Goal: Information Seeking & Learning: Understand process/instructions

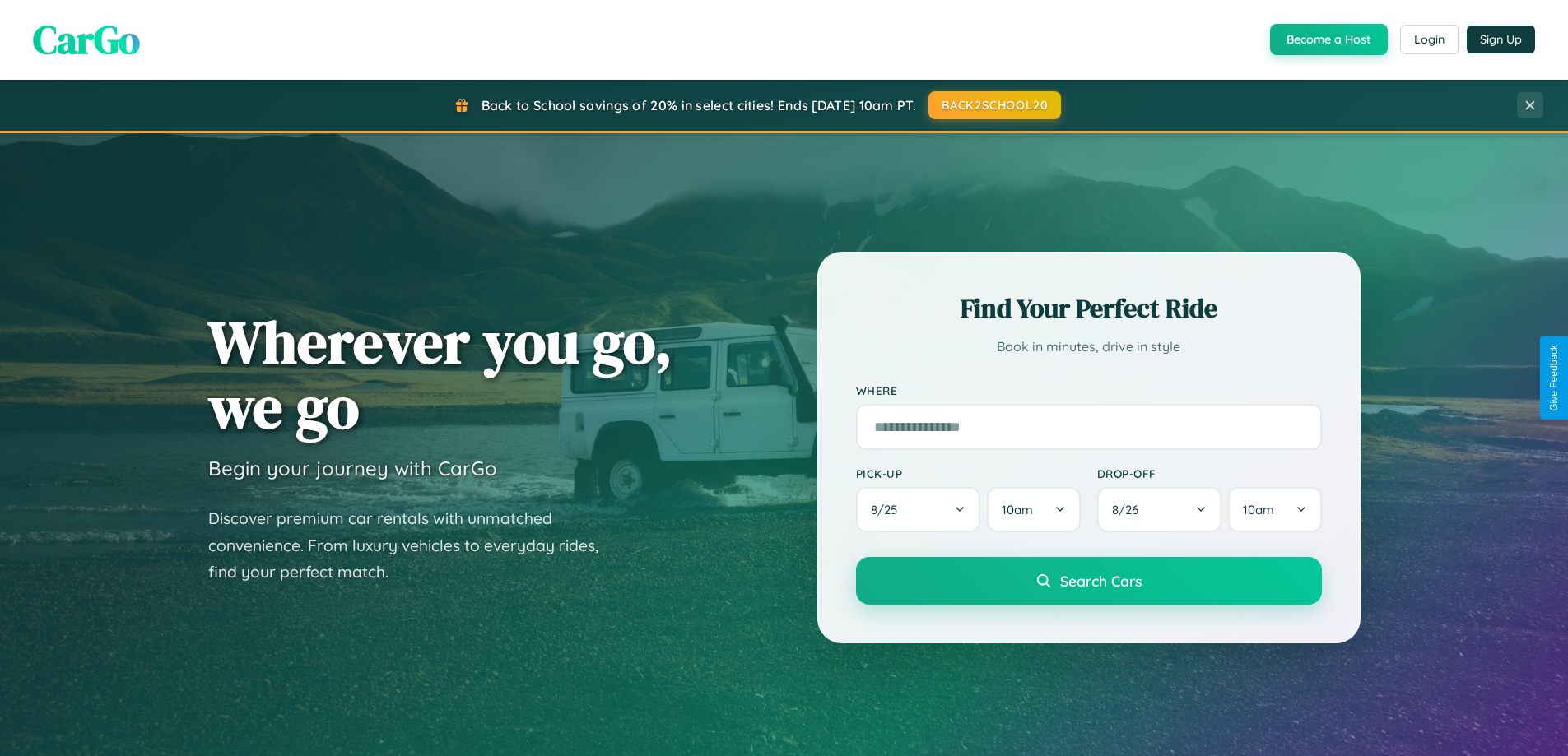
scroll to position [710, 0]
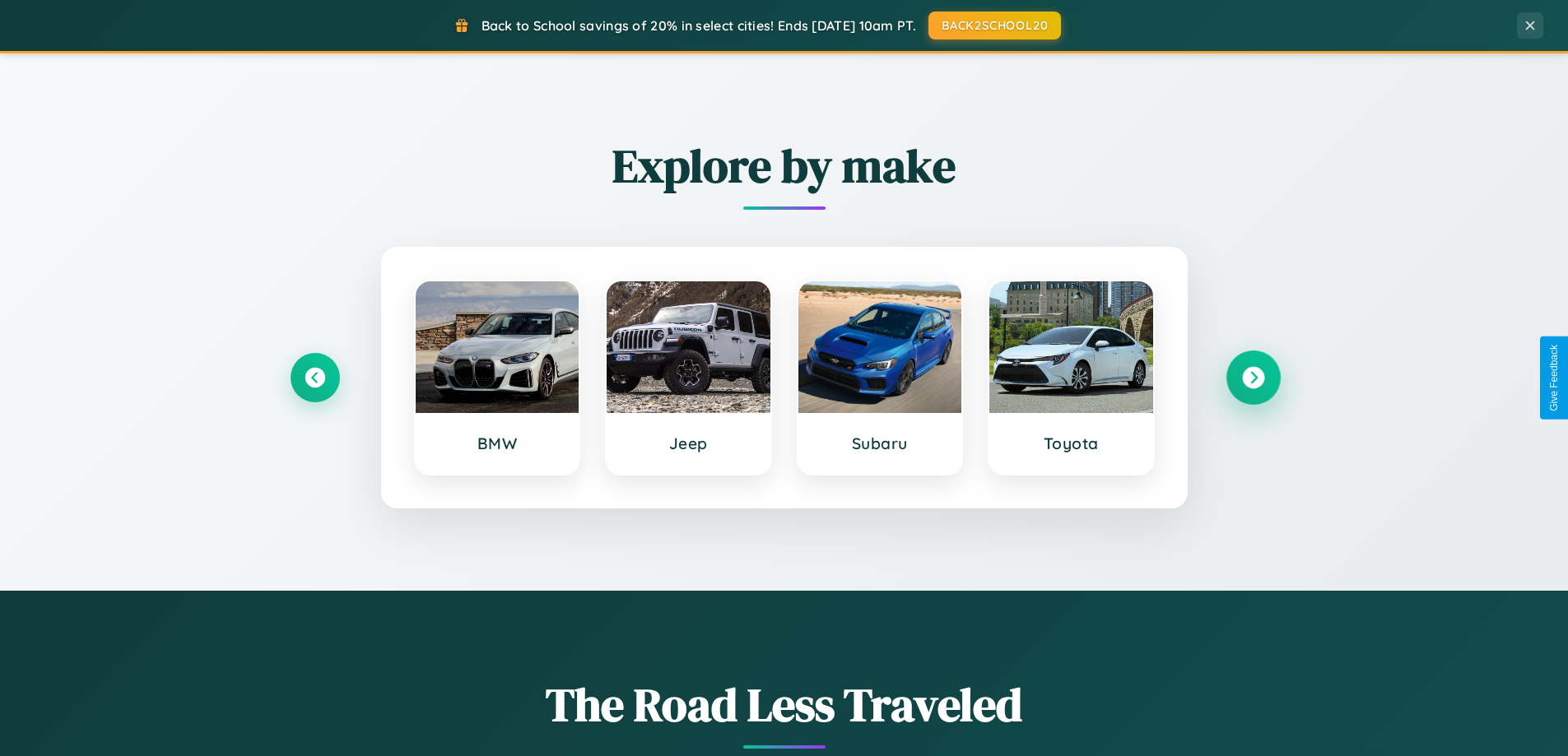
click at [1253, 378] on icon at bounding box center [1253, 378] width 22 height 22
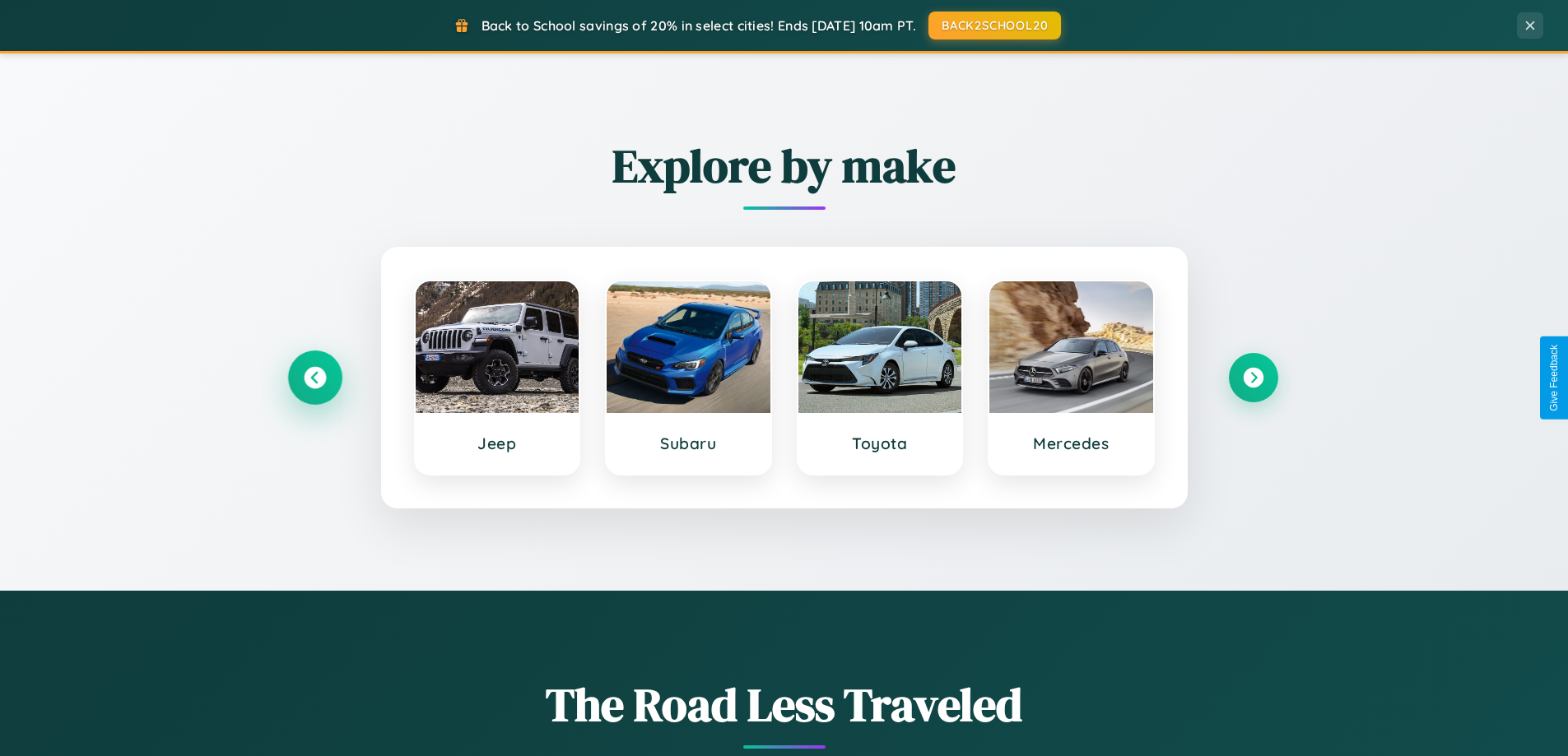
click at [314, 378] on icon at bounding box center [314, 378] width 22 height 22
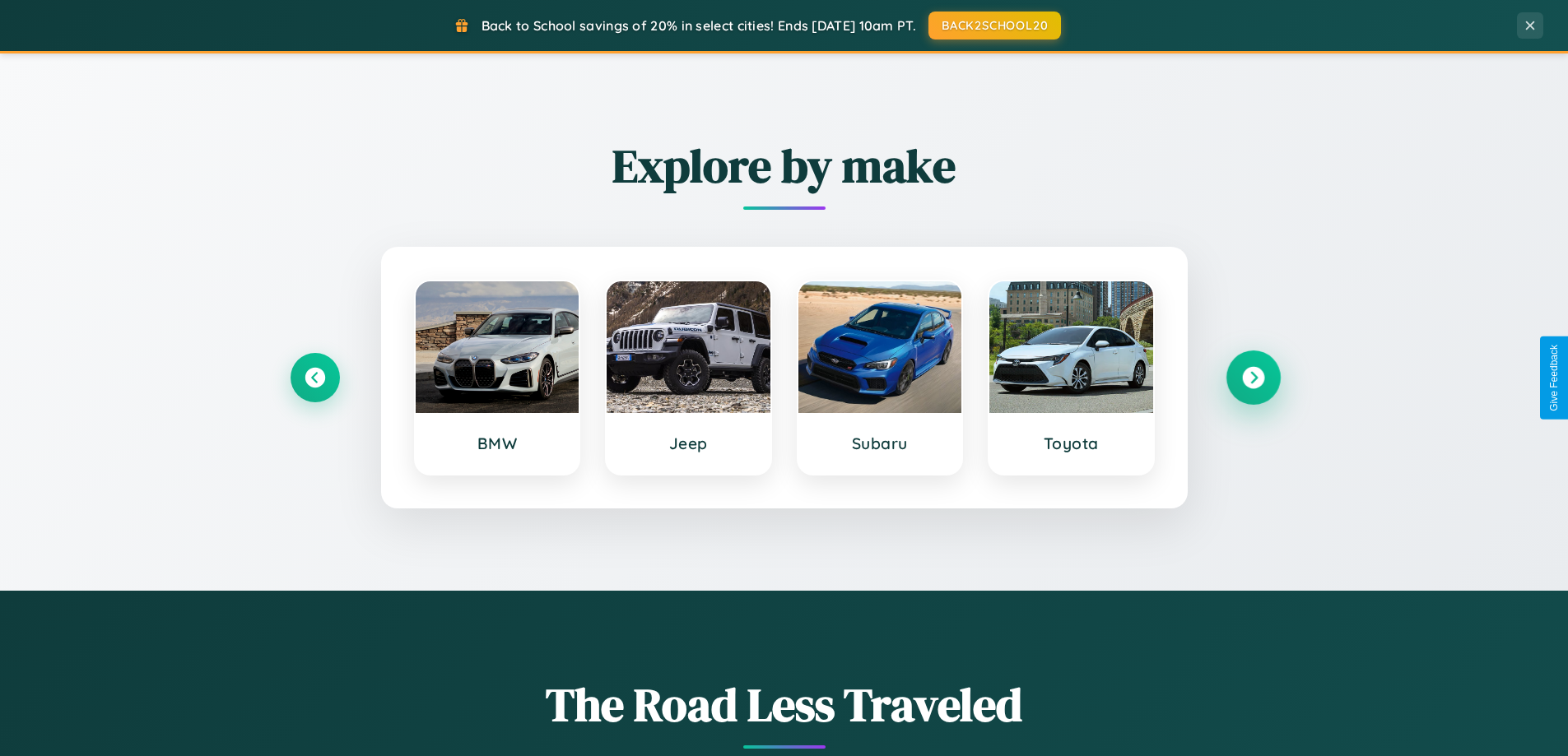
click at [1253, 378] on icon at bounding box center [1253, 378] width 22 height 22
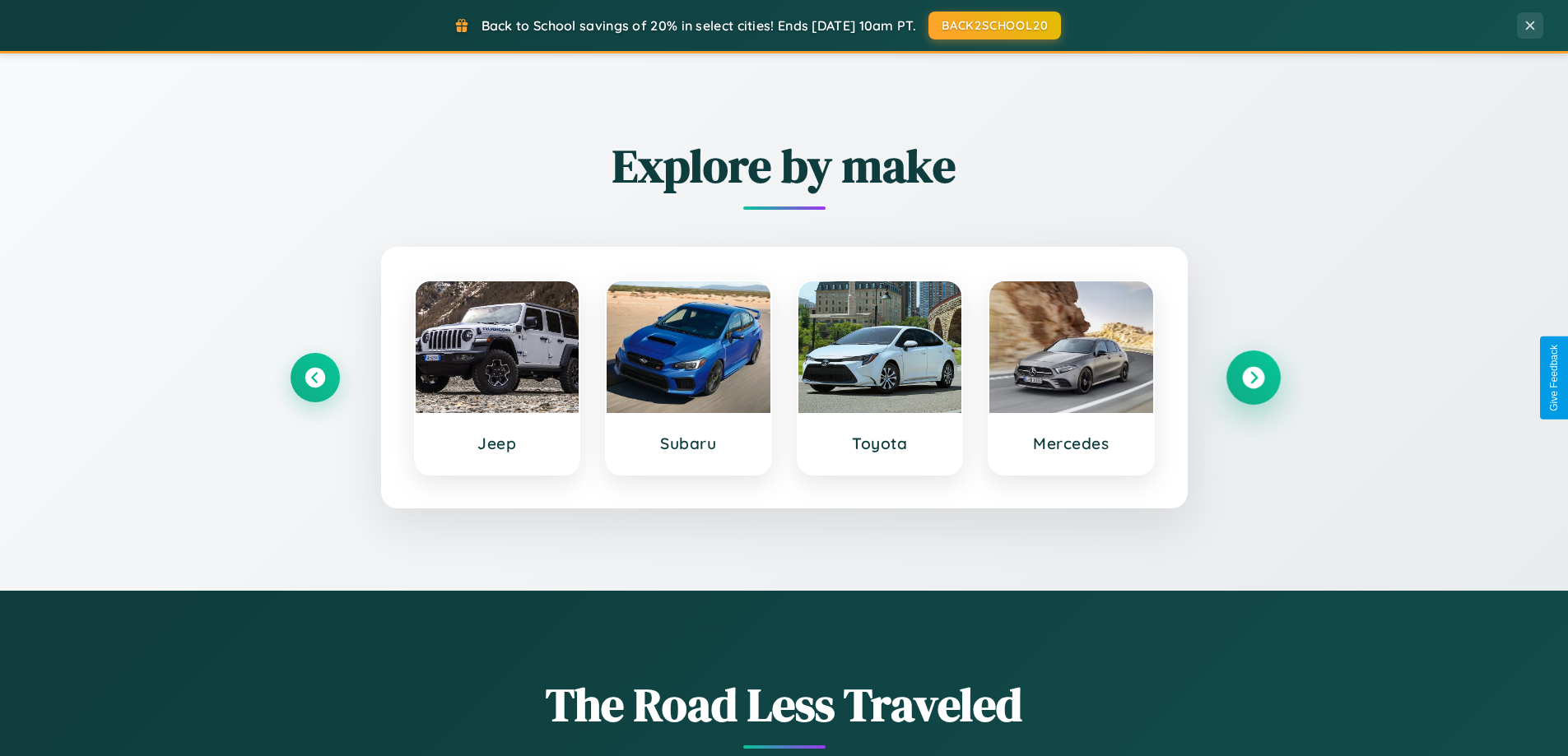
click at [1253, 378] on icon at bounding box center [1253, 378] width 22 height 22
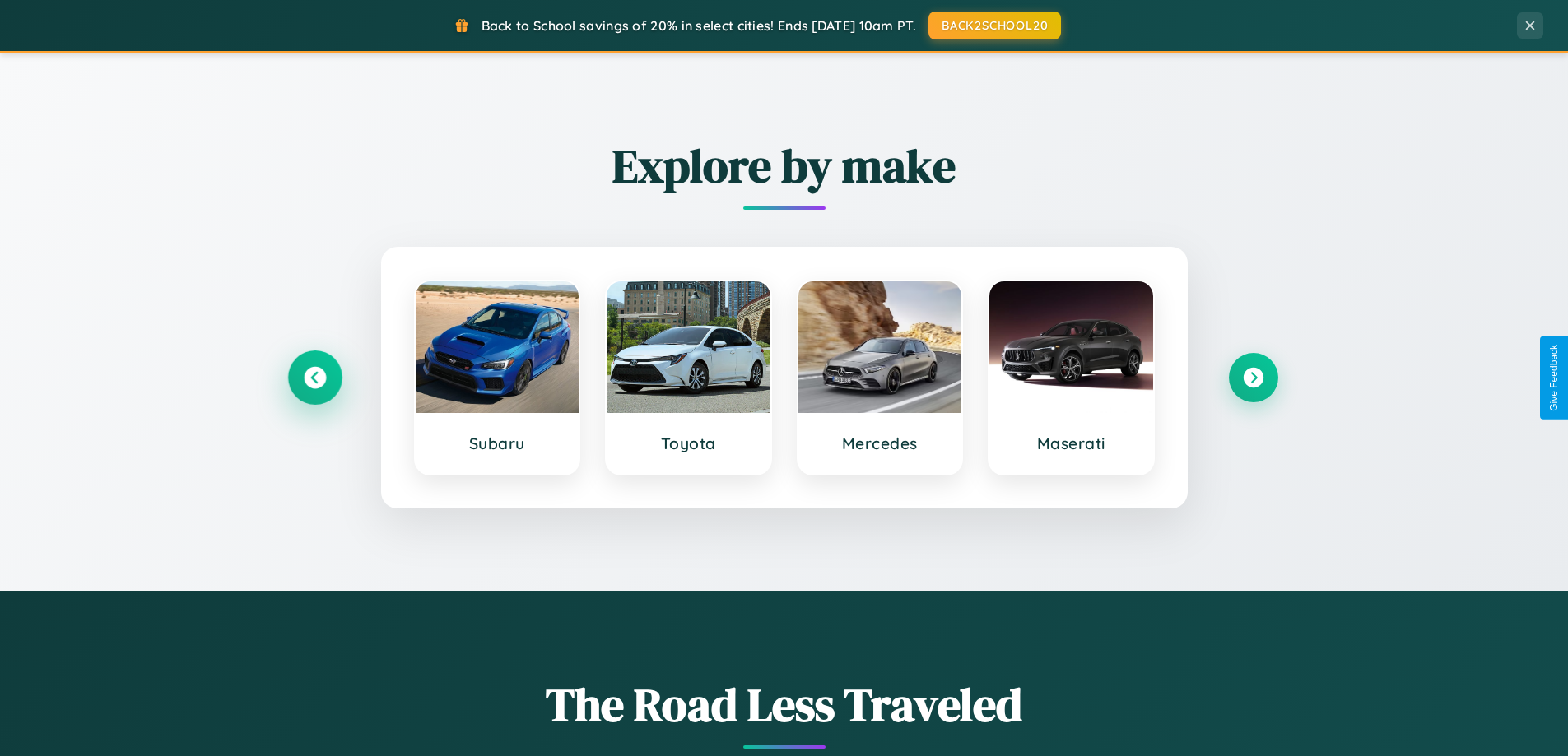
click at [314, 378] on icon at bounding box center [314, 378] width 22 height 22
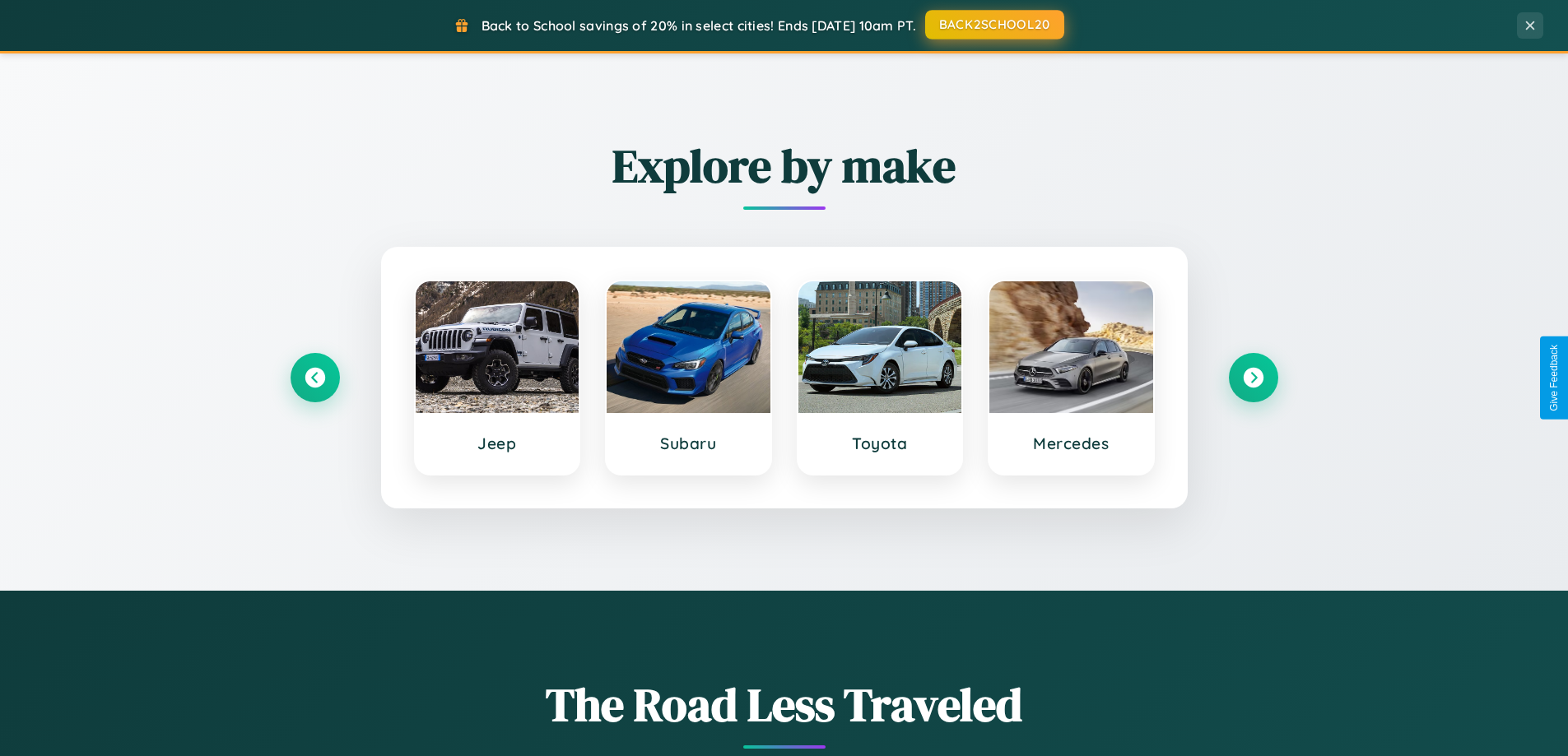
click at [993, 25] on button "BACK2SCHOOL20" at bounding box center [994, 25] width 139 height 30
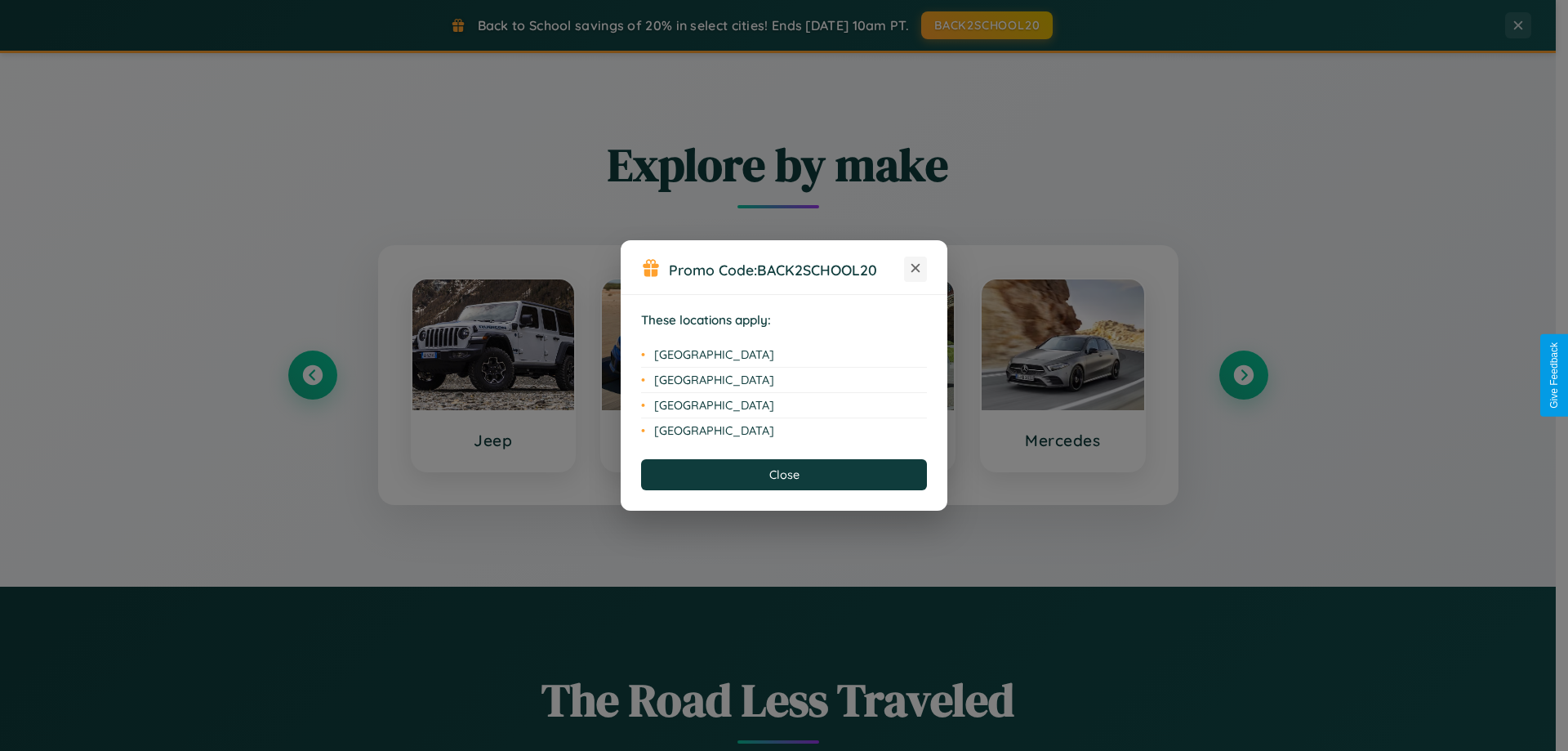
click at [916, 269] on icon at bounding box center [916, 269] width 9 height 9
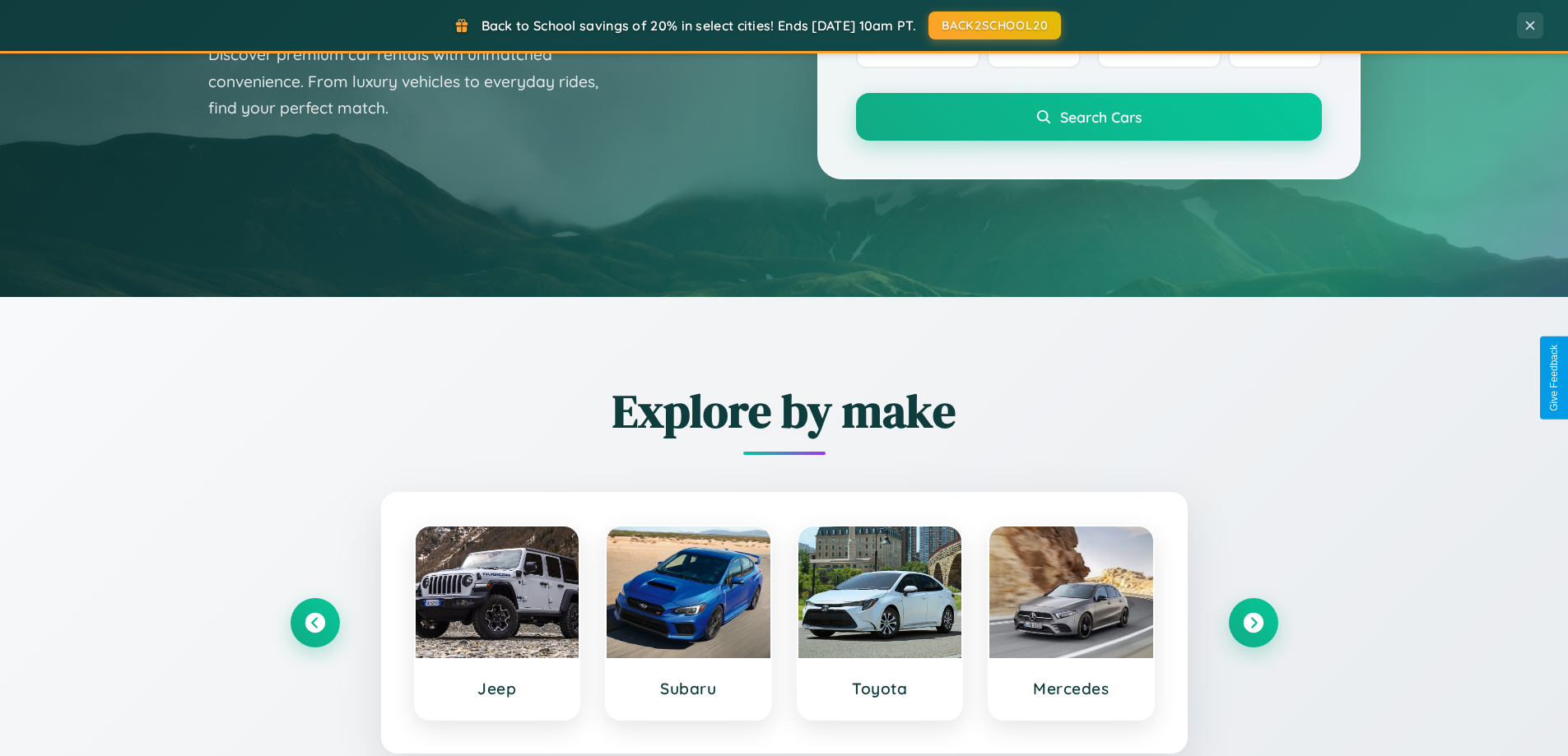
scroll to position [0, 0]
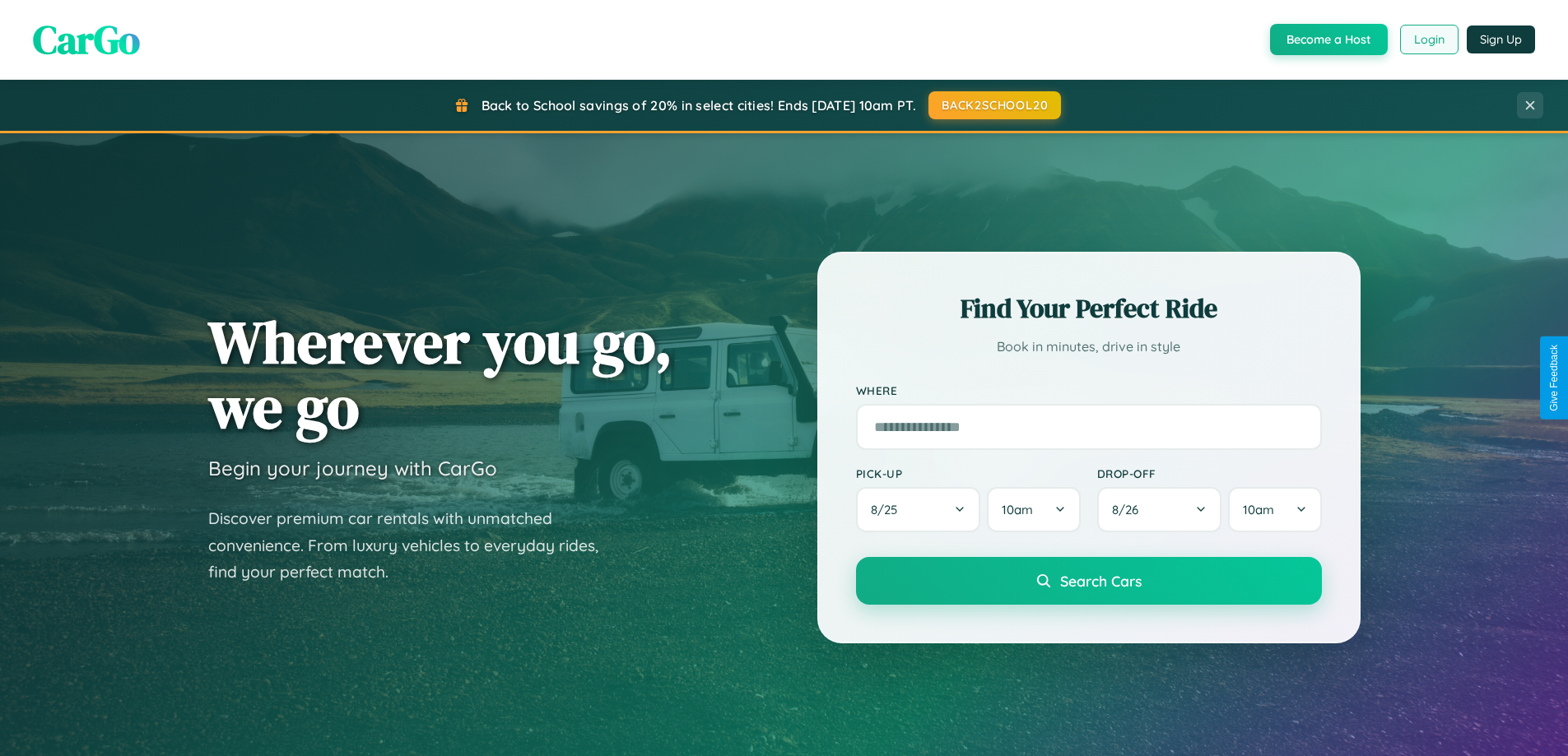
click at [1428, 39] on button "Login" at bounding box center [1429, 39] width 58 height 30
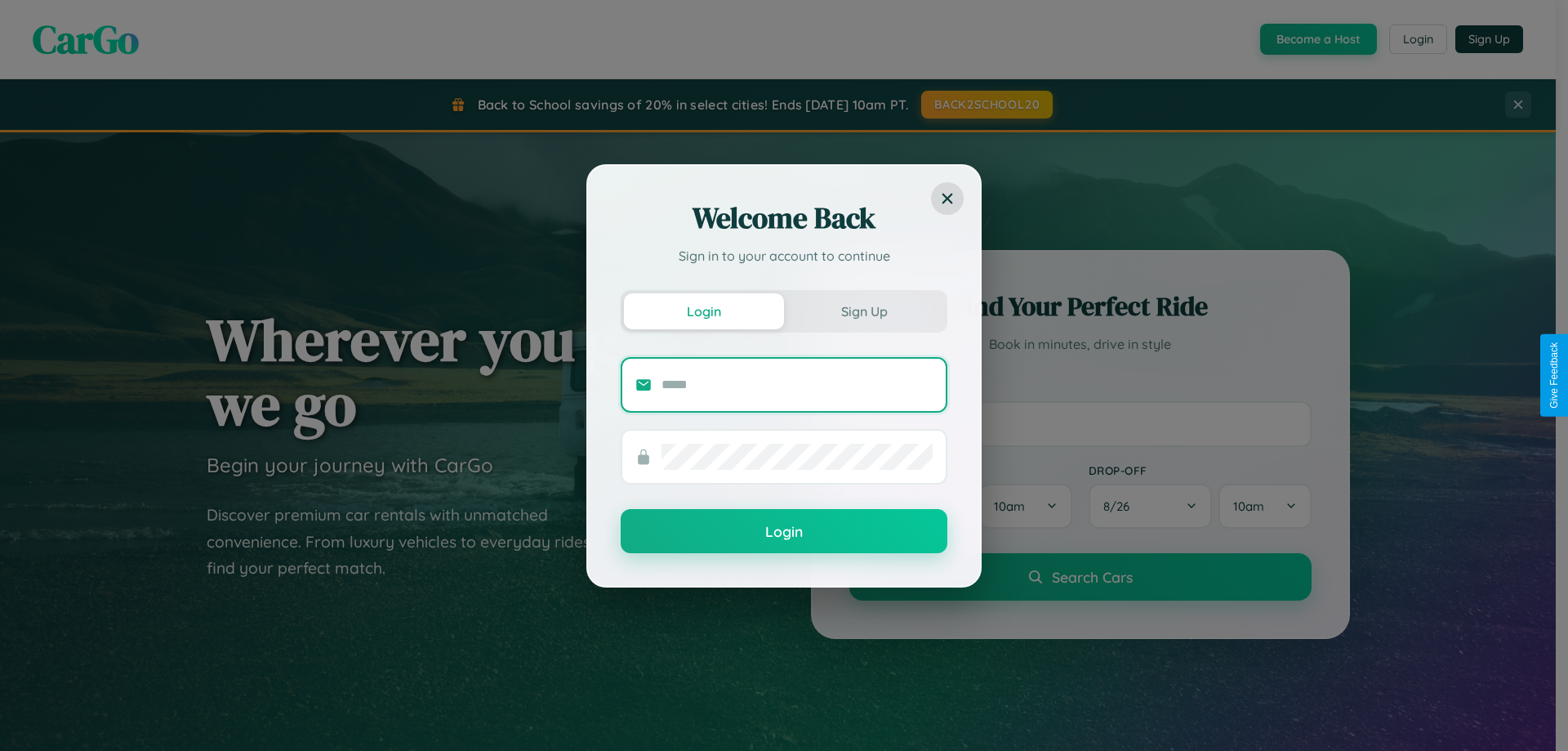
click at [798, 385] on input "text" at bounding box center [798, 385] width 271 height 26
type input "**********"
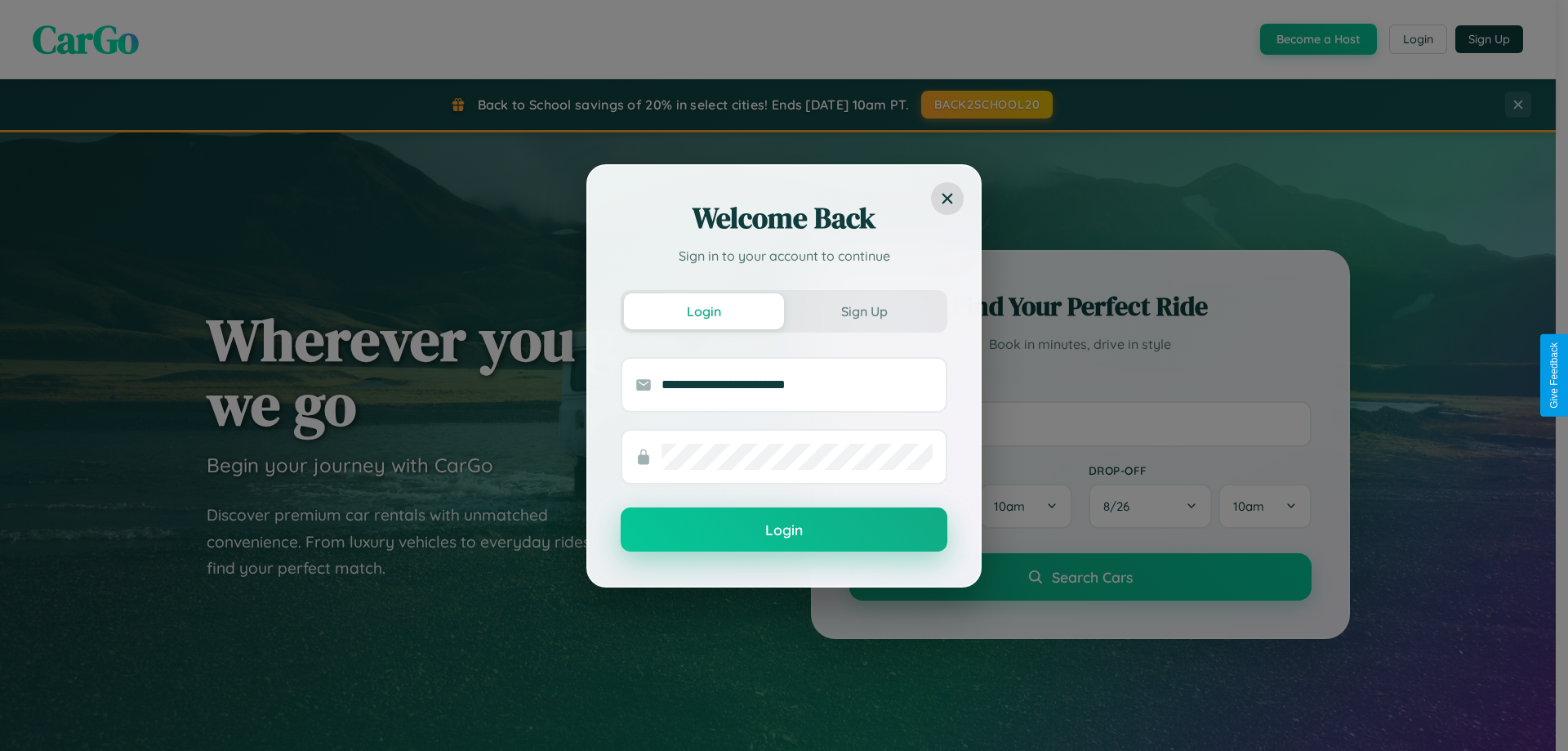
click at [784, 530] on button "Login" at bounding box center [783, 529] width 326 height 44
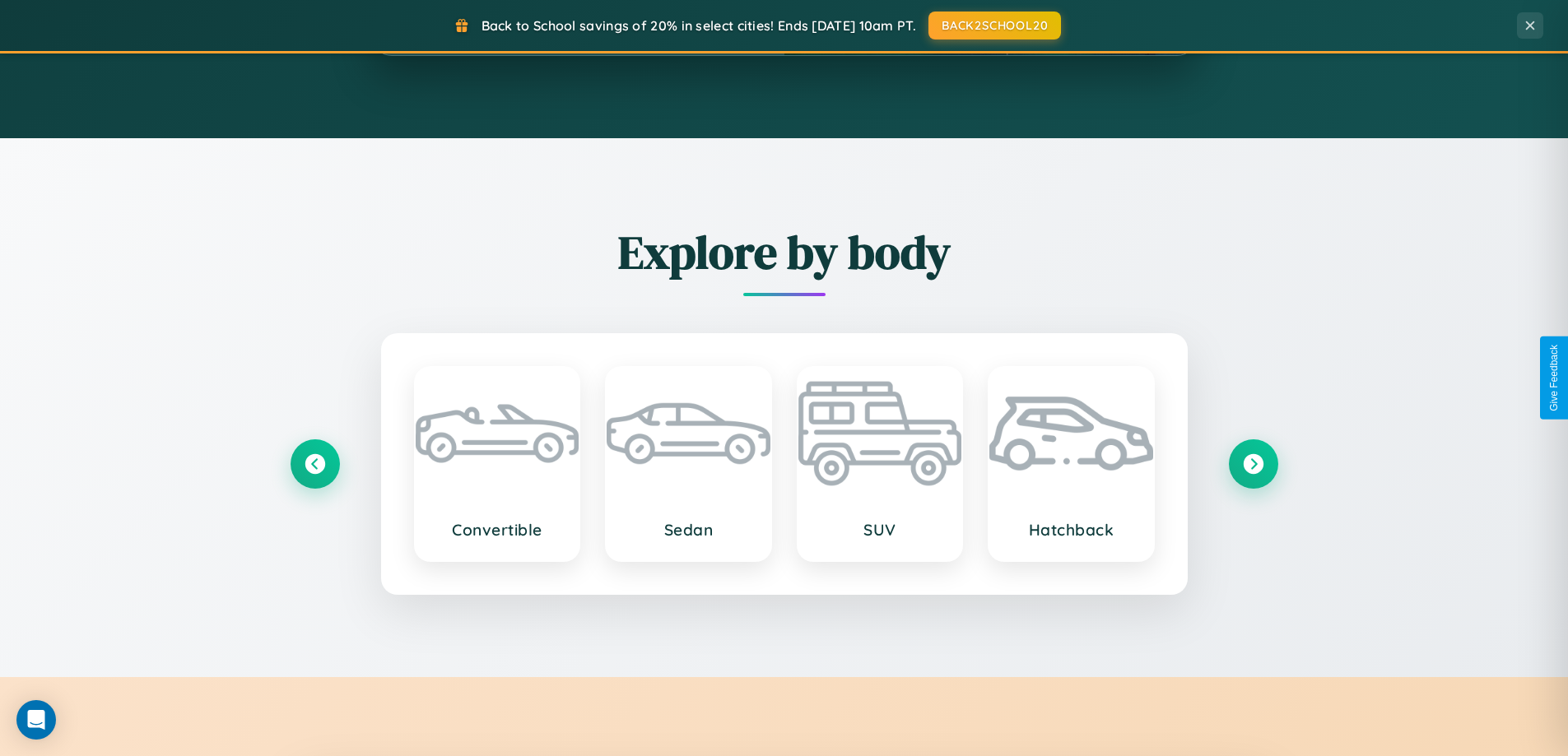
scroll to position [3166, 0]
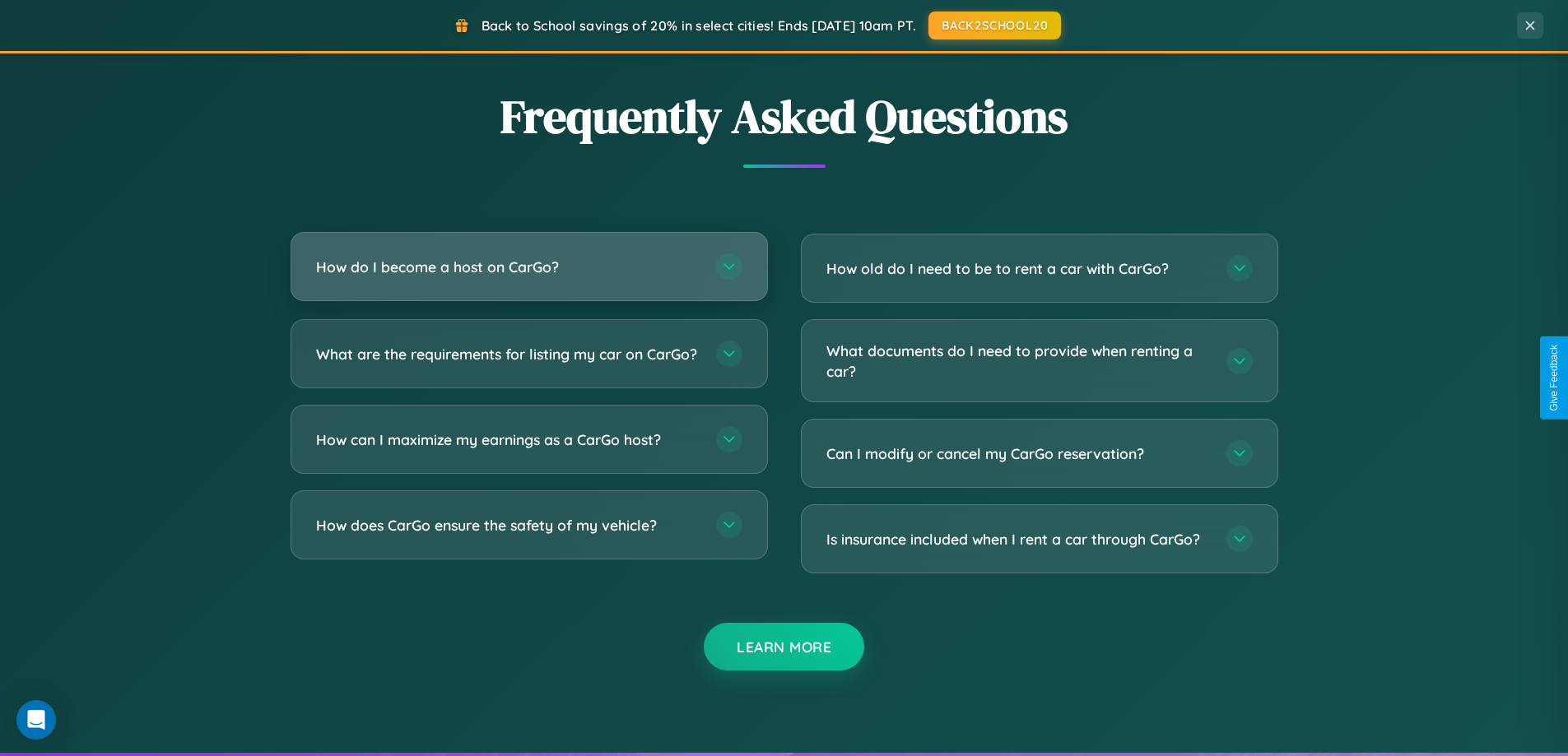
click at [528, 268] on h3 "How do I become a host on CarGo?" at bounding box center [507, 267] width 384 height 21
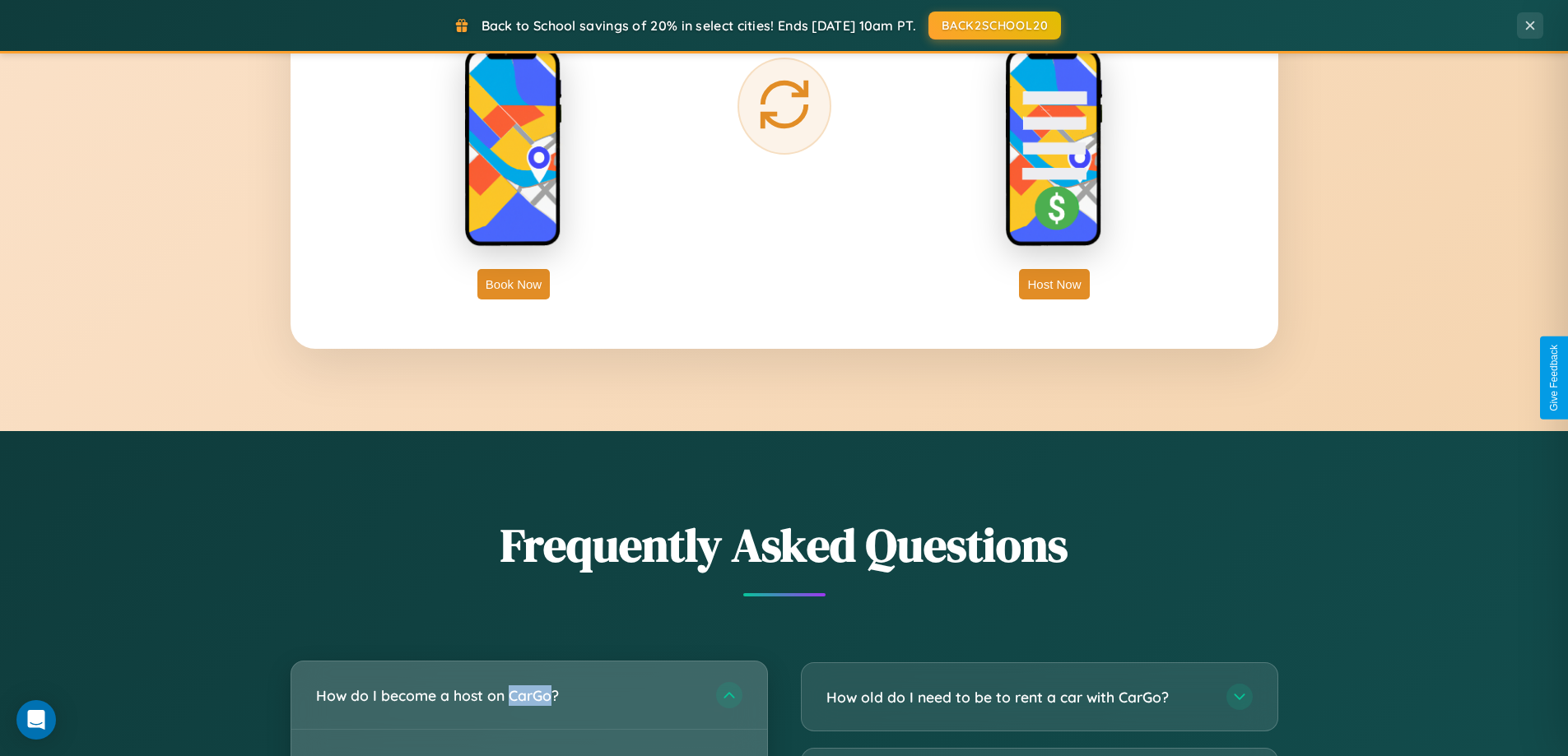
scroll to position [2643, 0]
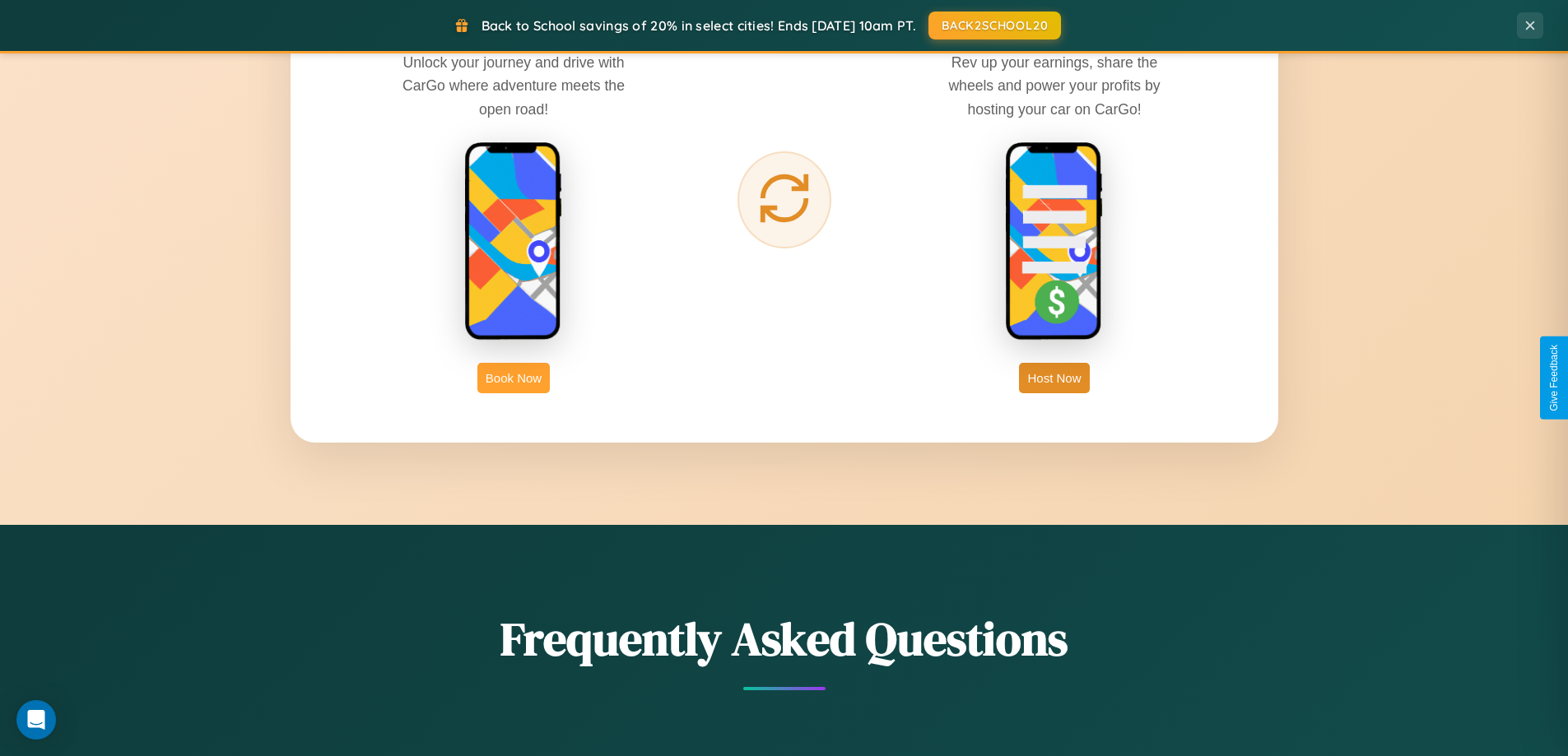
click at [514, 378] on button "Book Now" at bounding box center [513, 377] width 72 height 30
